Goal: Answer question/provide support: Share knowledge or assist other users

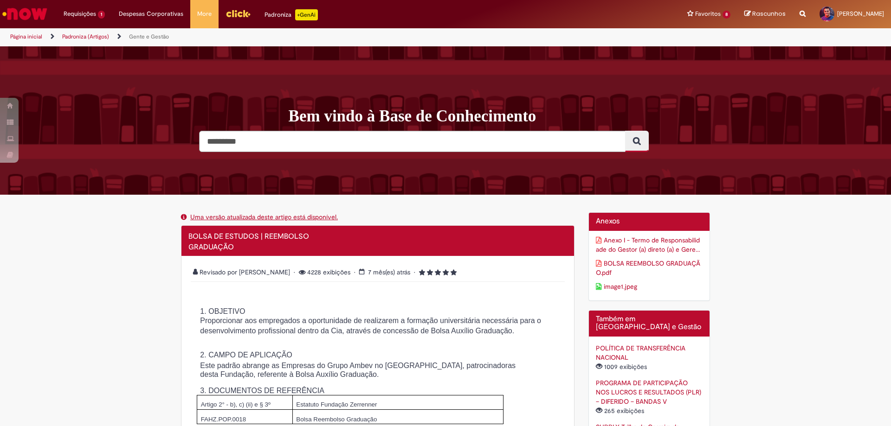
scroll to position [1810, 0]
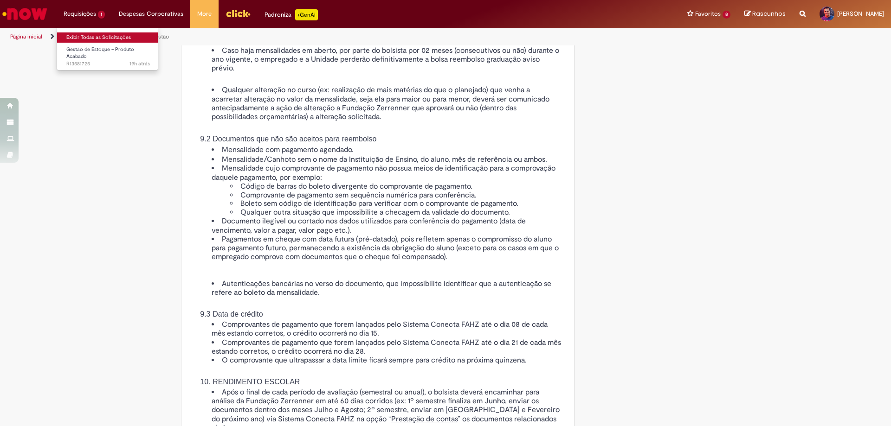
click at [95, 36] on link "Exibir Todas as Solicitações" at bounding box center [108, 37] width 102 height 10
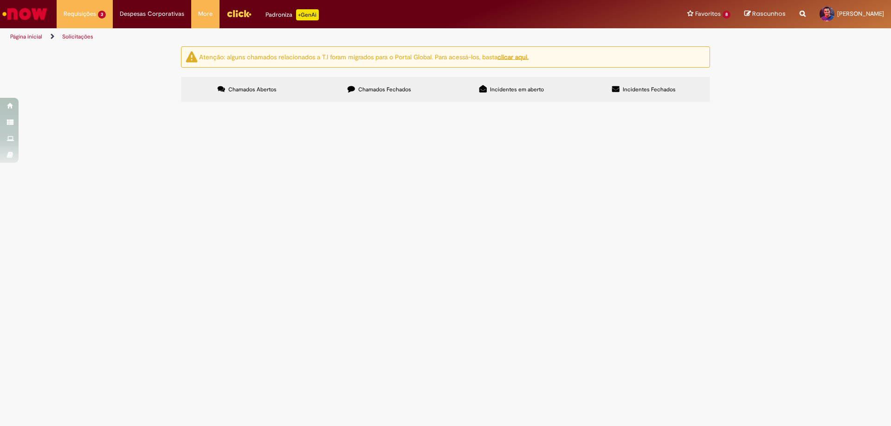
click at [0, 0] on span "Por favor, retirar o saldo do Promax do item na planilha anexa. Armazém 1: / De…" at bounding box center [0, 0] width 0 height 0
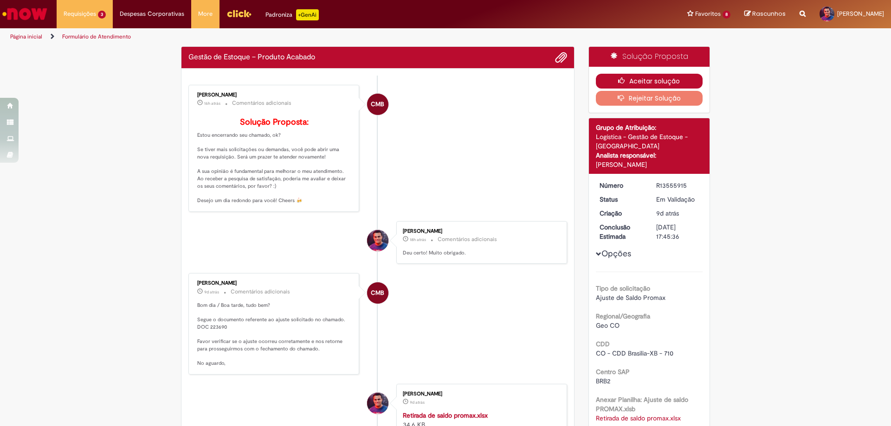
click at [628, 78] on button "Aceitar solução" at bounding box center [649, 81] width 107 height 15
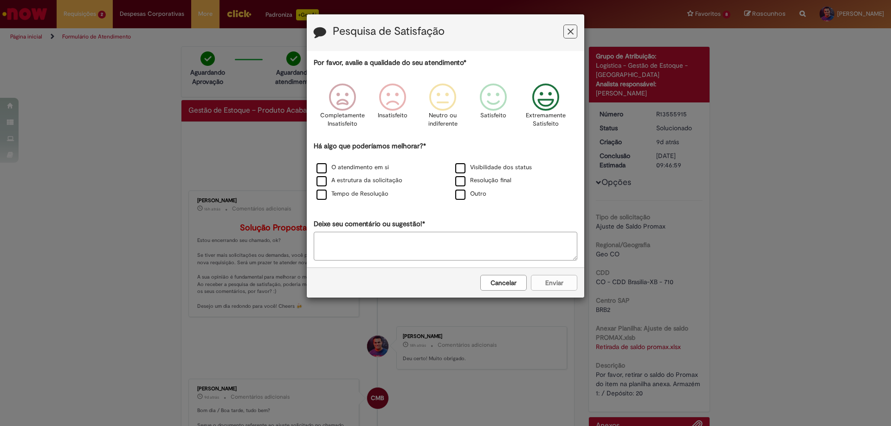
click at [544, 101] on icon "Feedback" at bounding box center [545, 98] width 35 height 28
click at [321, 168] on label "O atendimento em si" at bounding box center [352, 167] width 72 height 9
click at [545, 279] on button "Enviar" at bounding box center [554, 283] width 46 height 16
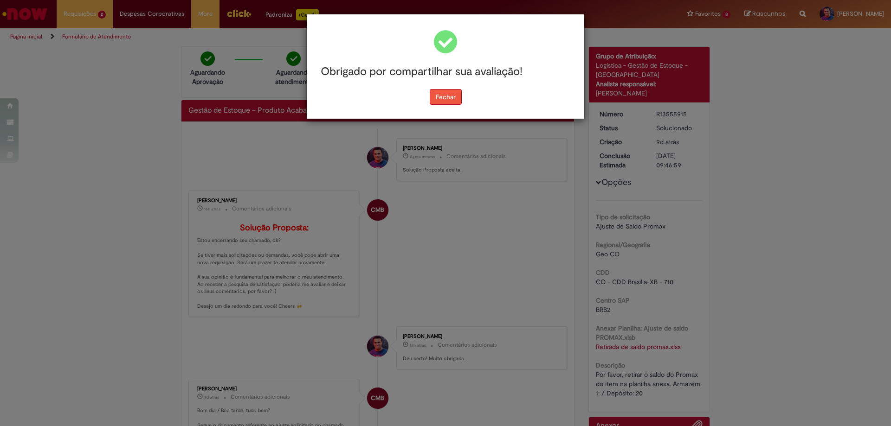
click at [441, 93] on button "Fechar" at bounding box center [446, 97] width 32 height 16
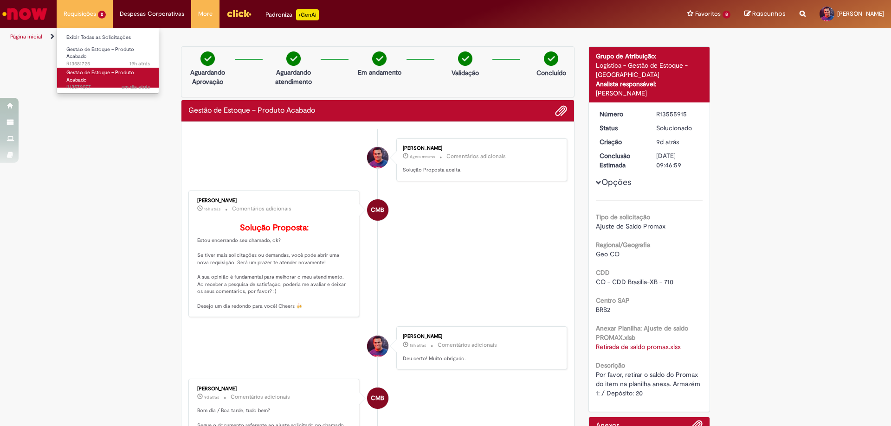
click at [116, 75] on span "Gestão de Estoque – Produto Acabado" at bounding box center [100, 76] width 68 height 14
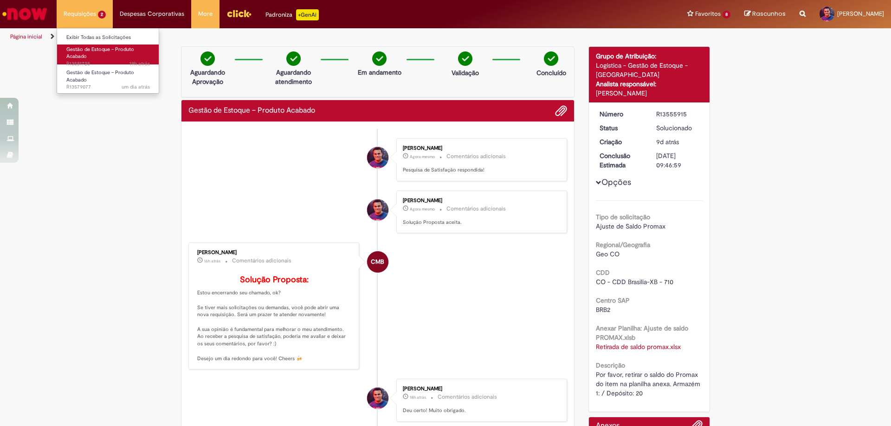
click at [103, 51] on span "Gestão de Estoque – Produto Acabado" at bounding box center [100, 53] width 68 height 14
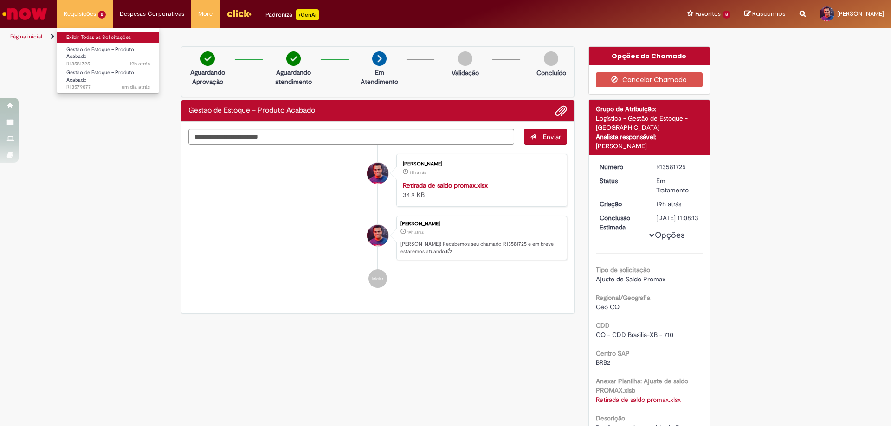
click at [95, 35] on link "Exibir Todas as Solicitações" at bounding box center [108, 37] width 102 height 10
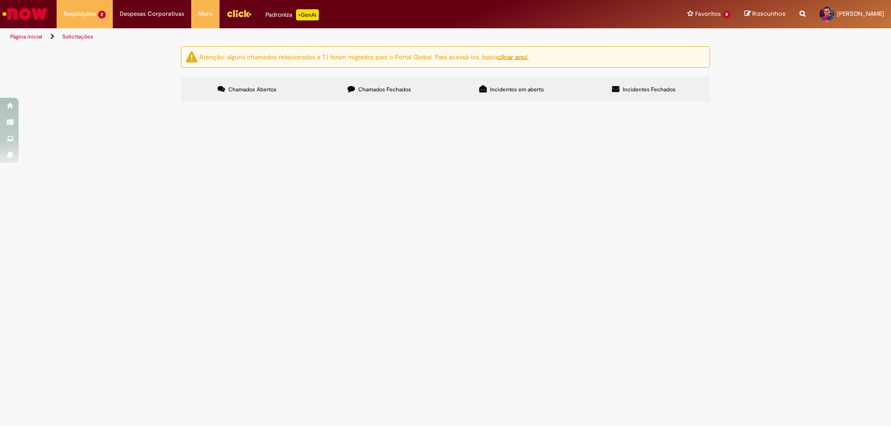
click at [0, 0] on span "Por favor, retirar o saldo do Promax do item na planilha anexa. Armazém 1: / De…" at bounding box center [0, 0] width 0 height 0
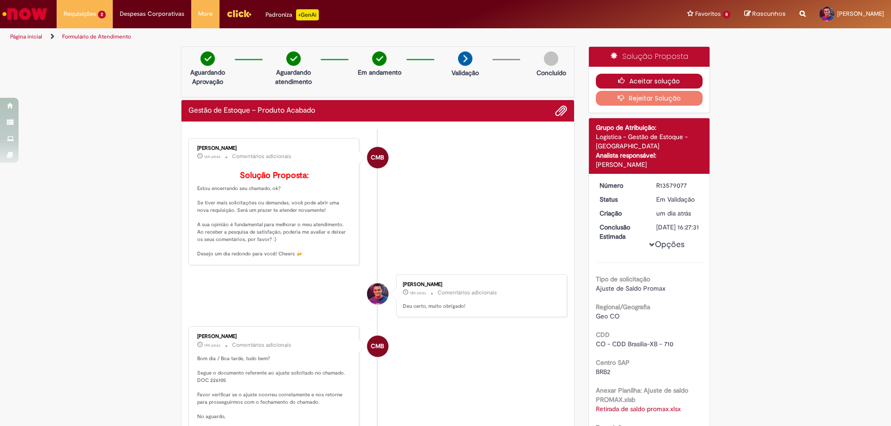
click at [635, 82] on button "Aceitar solução" at bounding box center [649, 81] width 107 height 15
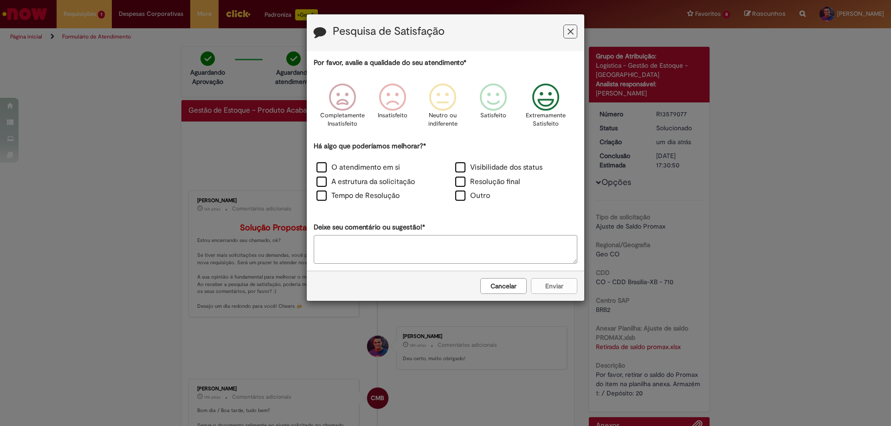
drag, startPoint x: 543, startPoint y: 103, endPoint x: 405, endPoint y: 141, distance: 143.3
click at [537, 103] on icon "Feedback" at bounding box center [545, 98] width 35 height 28
click at [323, 170] on label "O atendimento em si" at bounding box center [358, 167] width 84 height 11
click at [540, 286] on button "Enviar" at bounding box center [554, 286] width 46 height 16
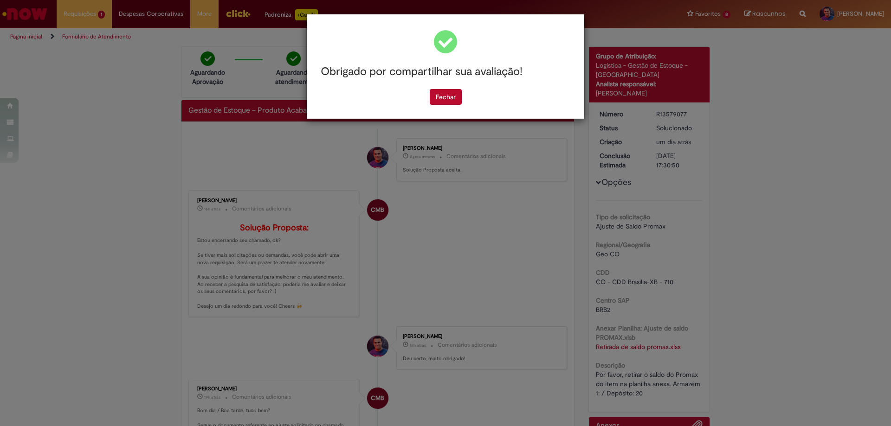
drag, startPoint x: 452, startPoint y: 100, endPoint x: 355, endPoint y: 90, distance: 97.6
click at [450, 99] on button "Fechar" at bounding box center [446, 97] width 32 height 16
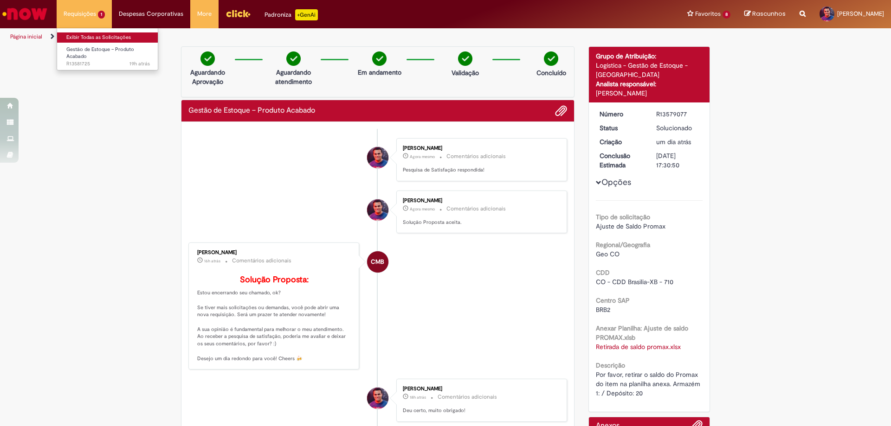
click at [96, 35] on link "Exibir Todas as Solicitações" at bounding box center [108, 37] width 102 height 10
